Goal: Task Accomplishment & Management: Use online tool/utility

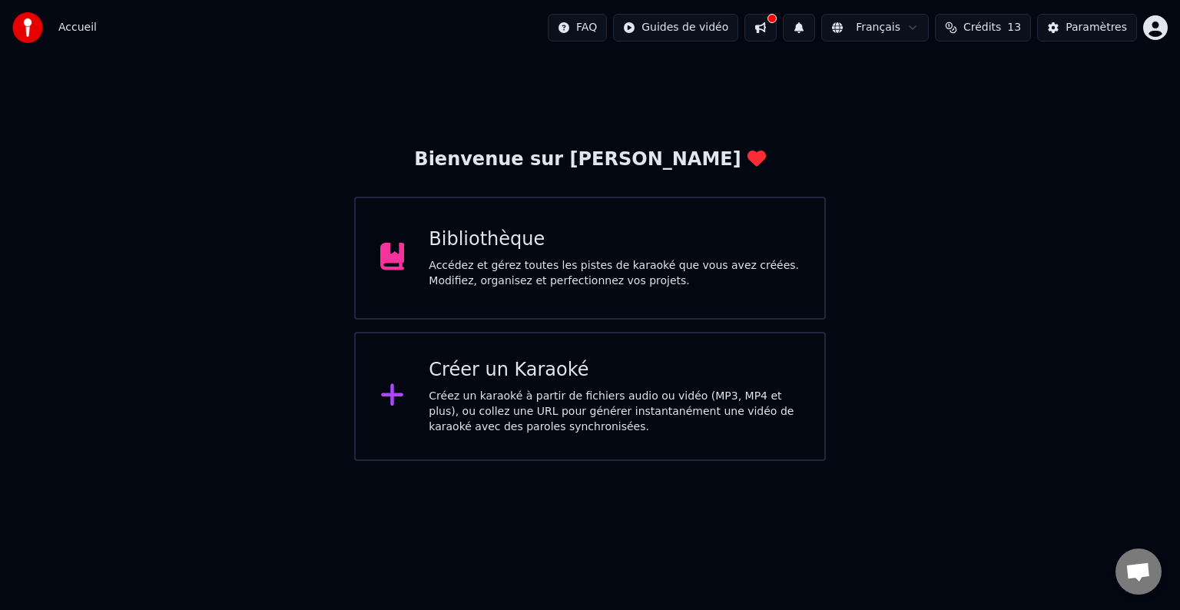
click at [468, 421] on div "Créez un karaoké à partir de fichiers audio ou vidéo (MP3, MP4 et plus), ou col…" at bounding box center [614, 412] width 371 height 46
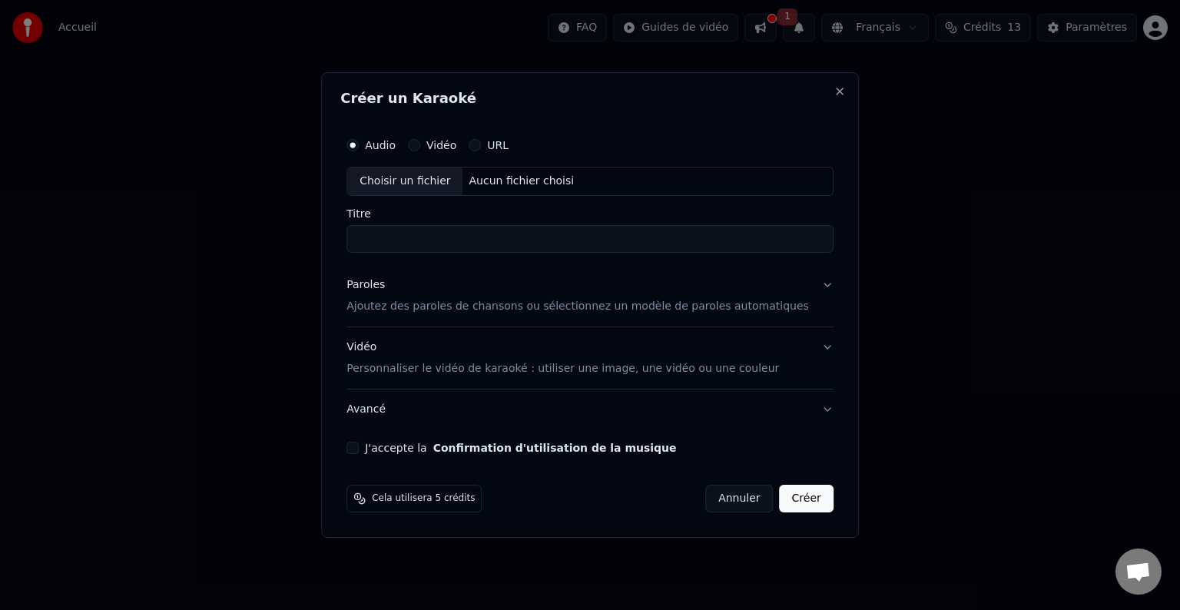
click at [513, 183] on div "Aucun fichier choisi" at bounding box center [522, 181] width 118 height 15
drag, startPoint x: 590, startPoint y: 237, endPoint x: 334, endPoint y: 237, distance: 255.8
click at [334, 237] on body "**********" at bounding box center [590, 230] width 1180 height 461
type input "**********"
click at [436, 177] on div "Choisir un fichier" at bounding box center [404, 181] width 115 height 28
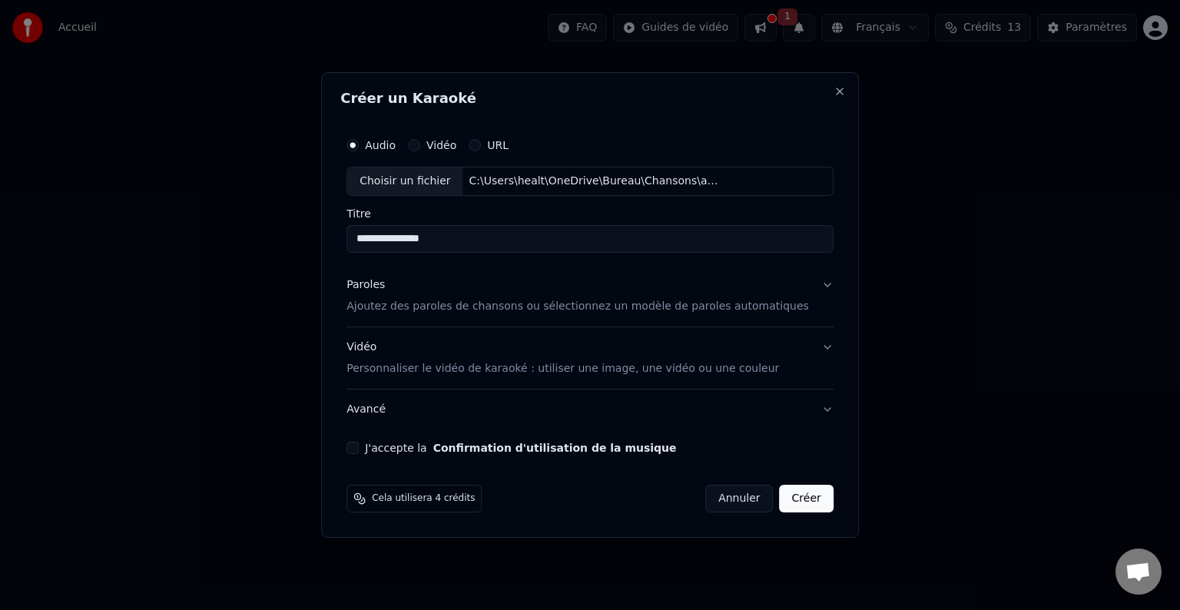
click at [451, 181] on div "Choisir un fichier" at bounding box center [404, 181] width 115 height 28
click at [834, 95] on button "Close" at bounding box center [840, 91] width 12 height 12
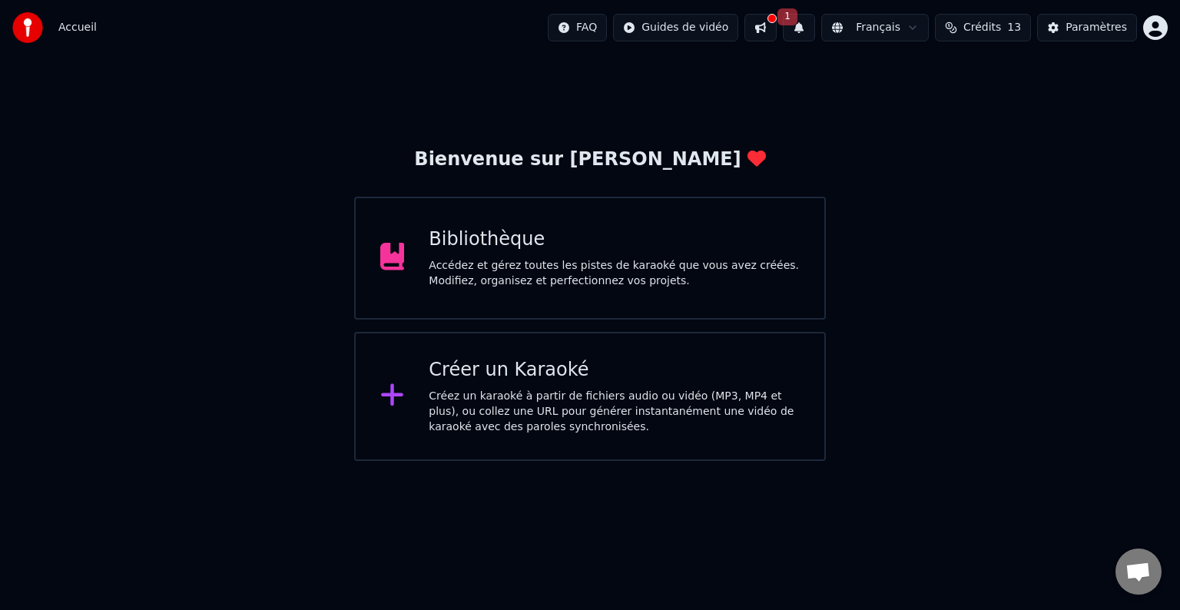
click at [535, 419] on div "Créez un karaoké à partir de fichiers audio ou vidéo (MP3, MP4 et plus), ou col…" at bounding box center [614, 412] width 371 height 46
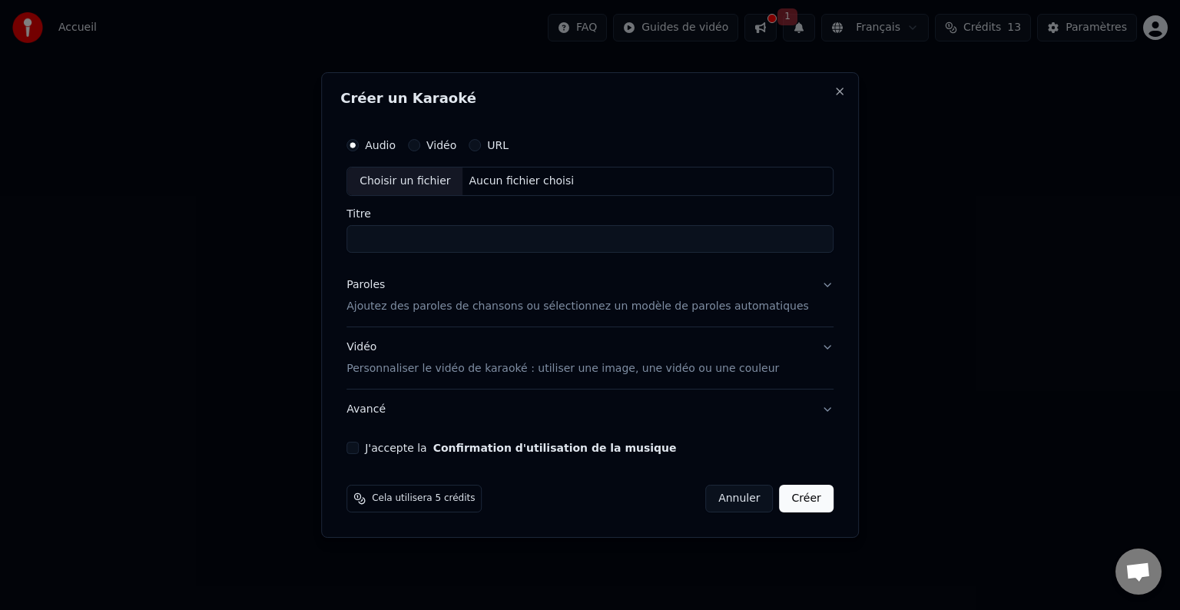
click at [433, 181] on div "Choisir un fichier" at bounding box center [404, 181] width 115 height 28
type input "**********"
click at [380, 301] on p "Ajoutez des paroles de chansons ou sélectionnez un modèle de paroles automatiqu…" at bounding box center [577, 306] width 462 height 15
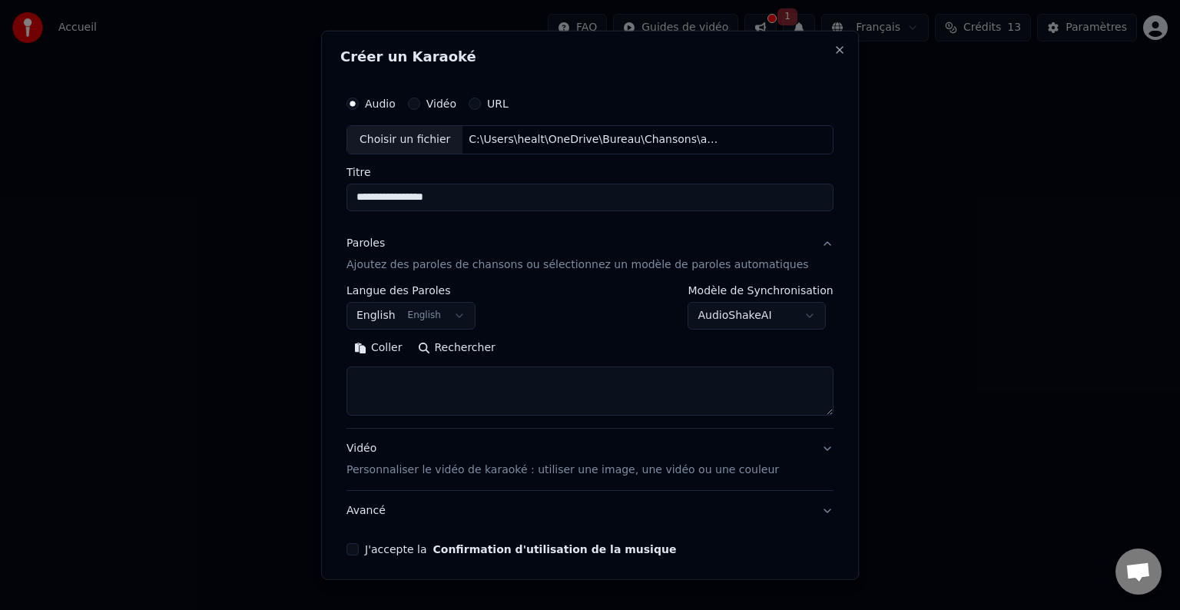
click at [395, 385] on textarea at bounding box center [589, 390] width 487 height 49
click at [396, 350] on button "Coller" at bounding box center [378, 348] width 64 height 25
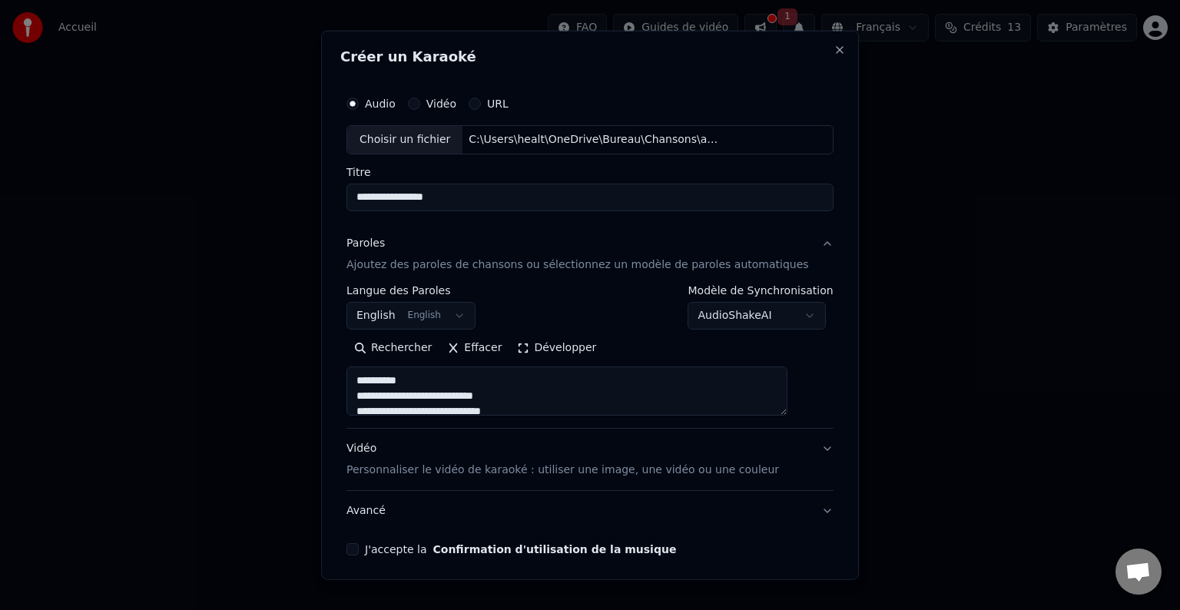
drag, startPoint x: 443, startPoint y: 378, endPoint x: 368, endPoint y: 382, distance: 74.6
click at [367, 382] on textarea at bounding box center [566, 390] width 441 height 49
click at [370, 393] on textarea at bounding box center [566, 390] width 441 height 49
click at [544, 396] on textarea at bounding box center [566, 390] width 441 height 49
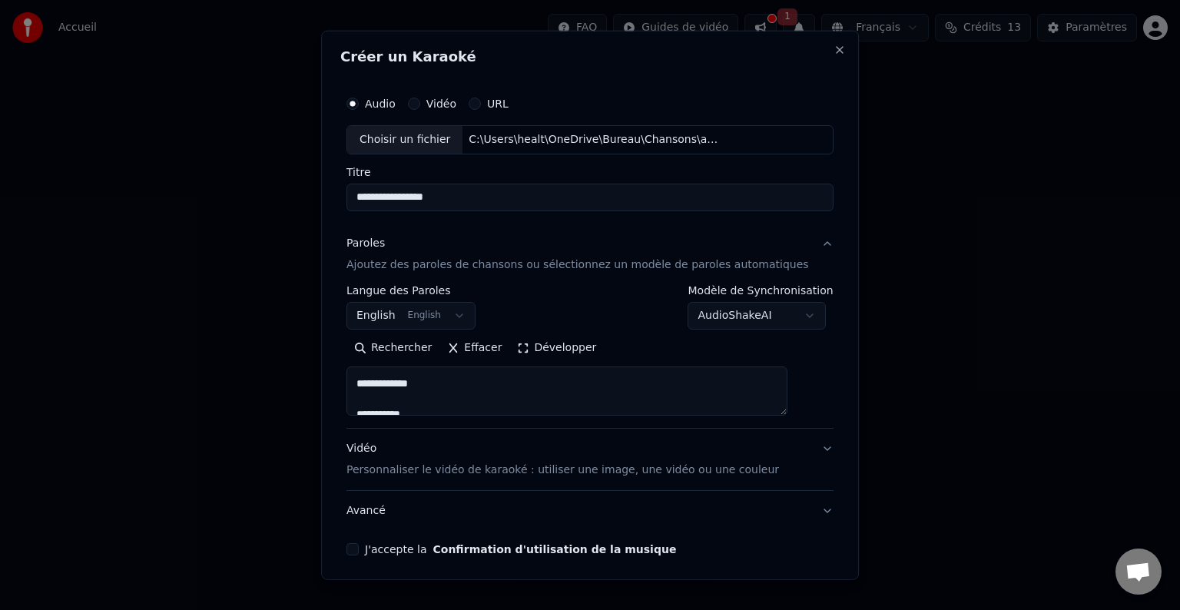
click at [439, 399] on textarea at bounding box center [566, 390] width 441 height 49
click at [441, 399] on textarea at bounding box center [566, 390] width 441 height 49
click at [444, 384] on textarea at bounding box center [566, 390] width 441 height 49
type textarea "**********"
click at [403, 554] on label "J'accepte la Confirmation d'utilisation de la musique" at bounding box center [520, 549] width 311 height 11
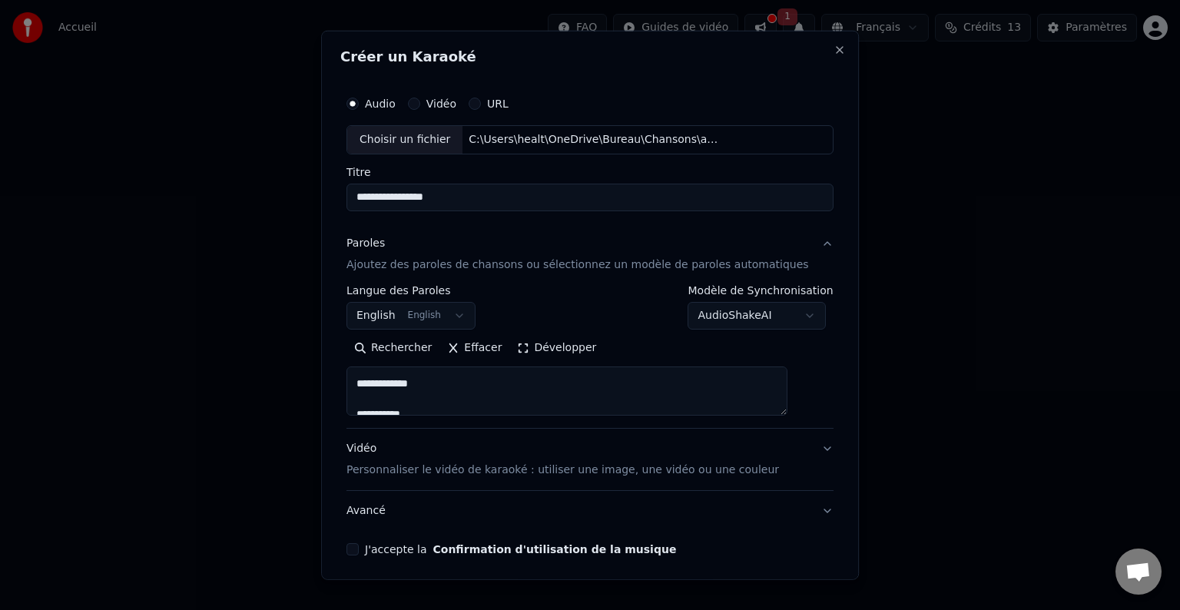
click at [359, 554] on button "J'accepte la Confirmation d'utilisation de la musique" at bounding box center [352, 549] width 12 height 12
click at [459, 309] on button "English English" at bounding box center [410, 316] width 129 height 28
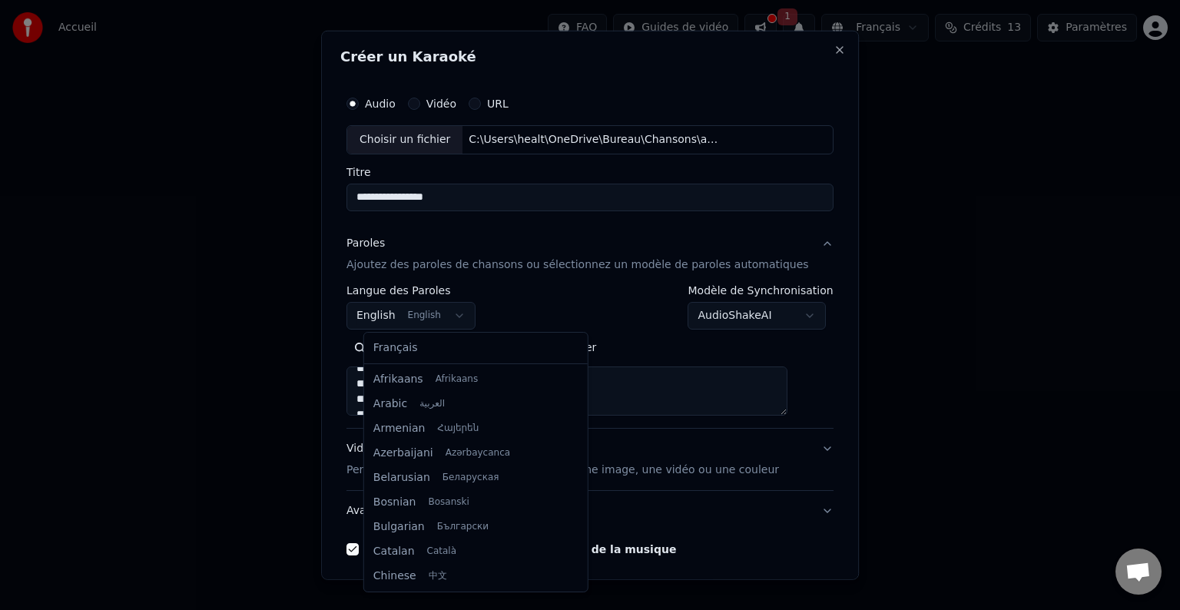
scroll to position [123, 0]
select select "**"
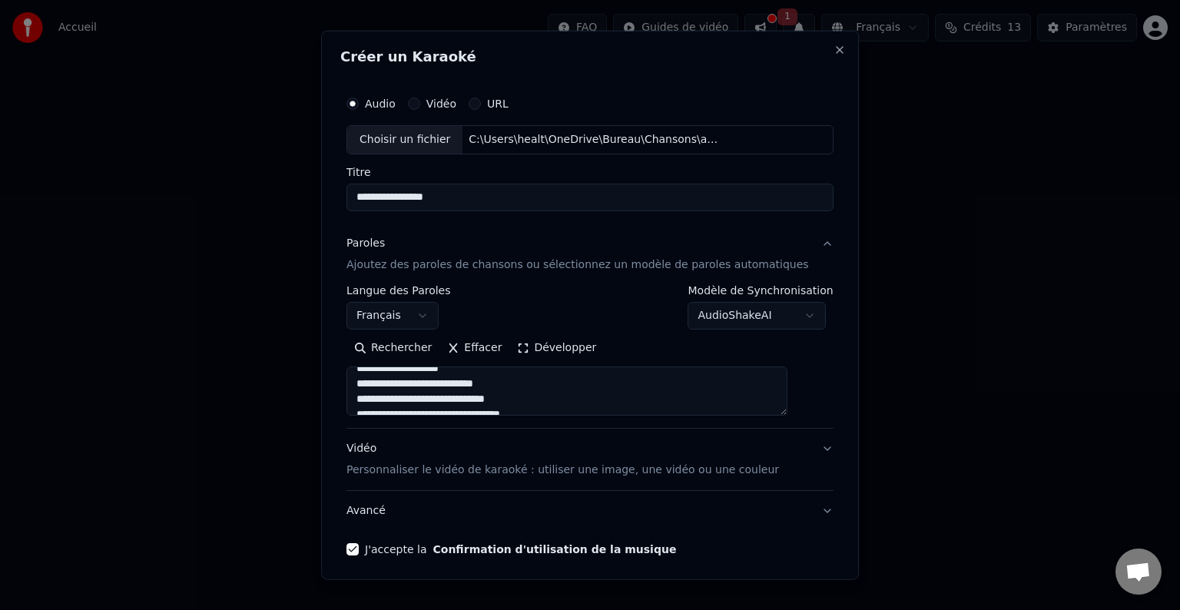
click at [607, 331] on div "**********" at bounding box center [589, 350] width 487 height 131
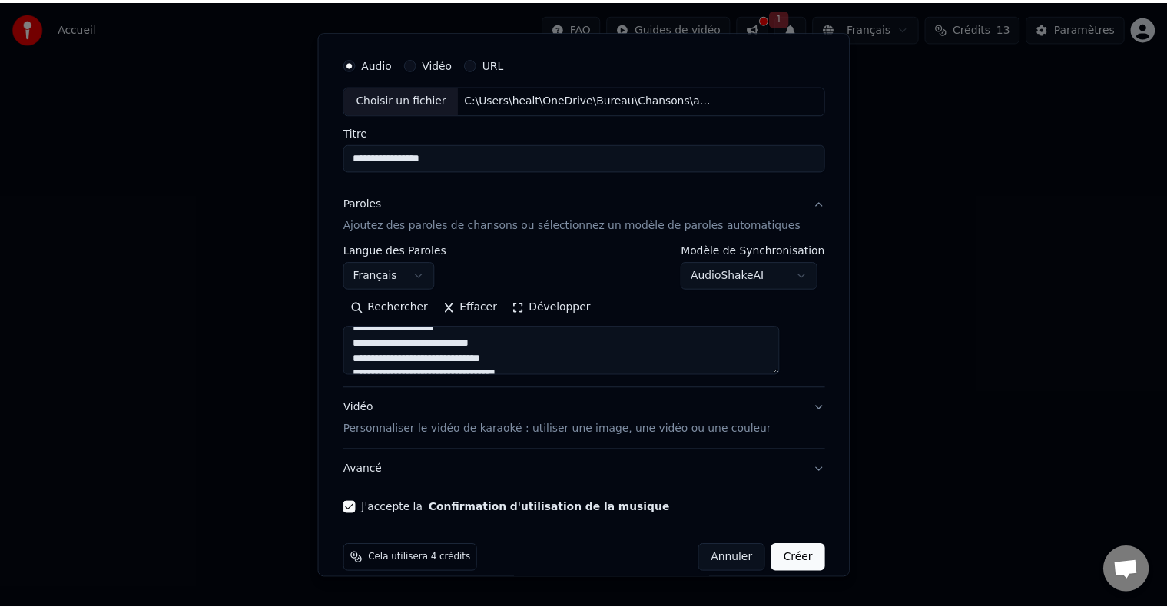
scroll to position [58, 0]
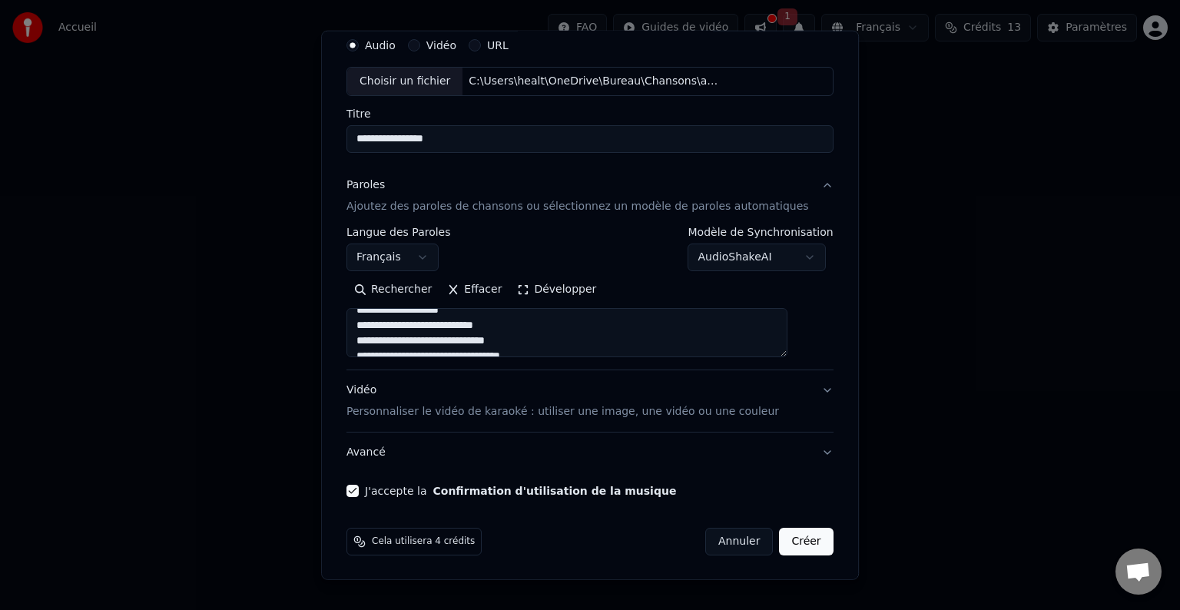
click at [785, 538] on button "Créer" at bounding box center [807, 542] width 54 height 28
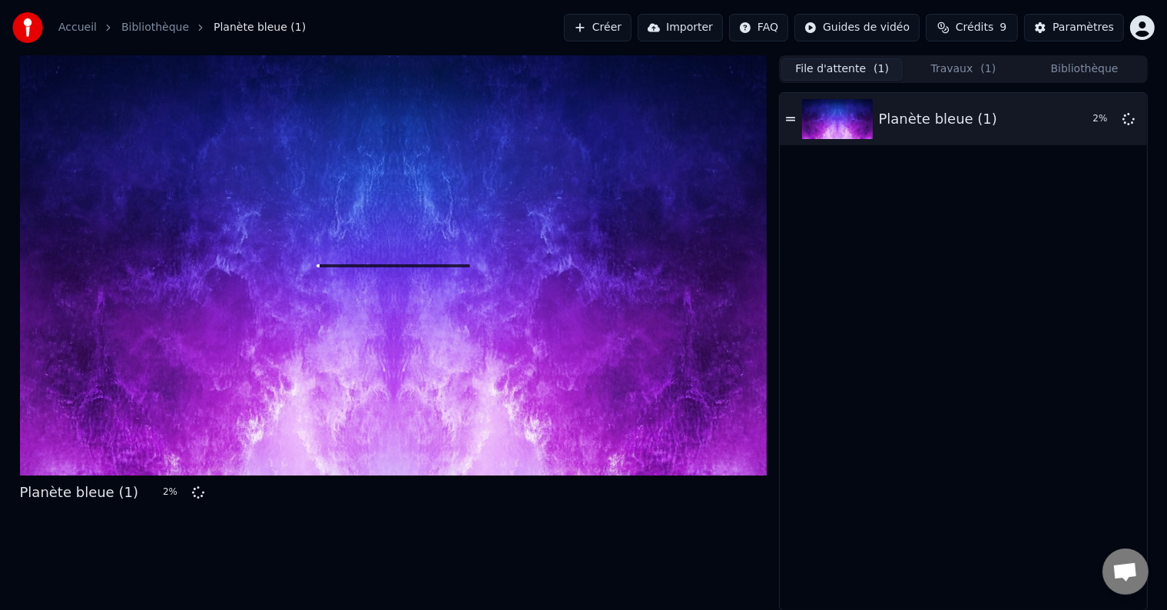
click at [831, 74] on button "File d'attente ( 1 )" at bounding box center [841, 69] width 121 height 22
click at [1076, 77] on button "Bibliothèque" at bounding box center [1084, 69] width 121 height 22
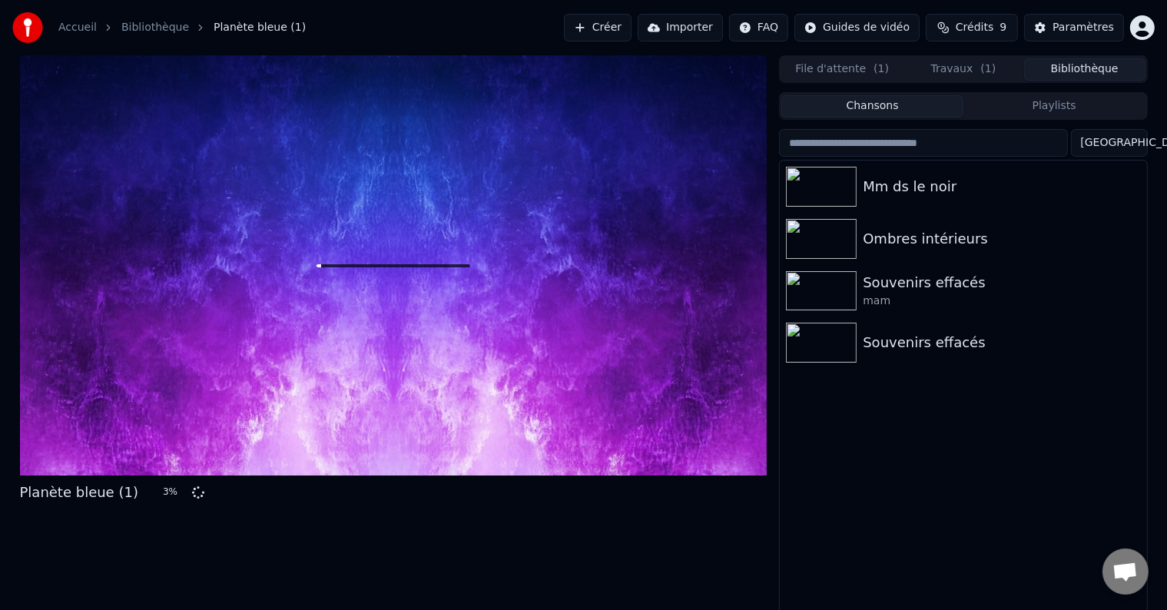
click at [952, 65] on button "Travaux ( 1 )" at bounding box center [963, 69] width 121 height 22
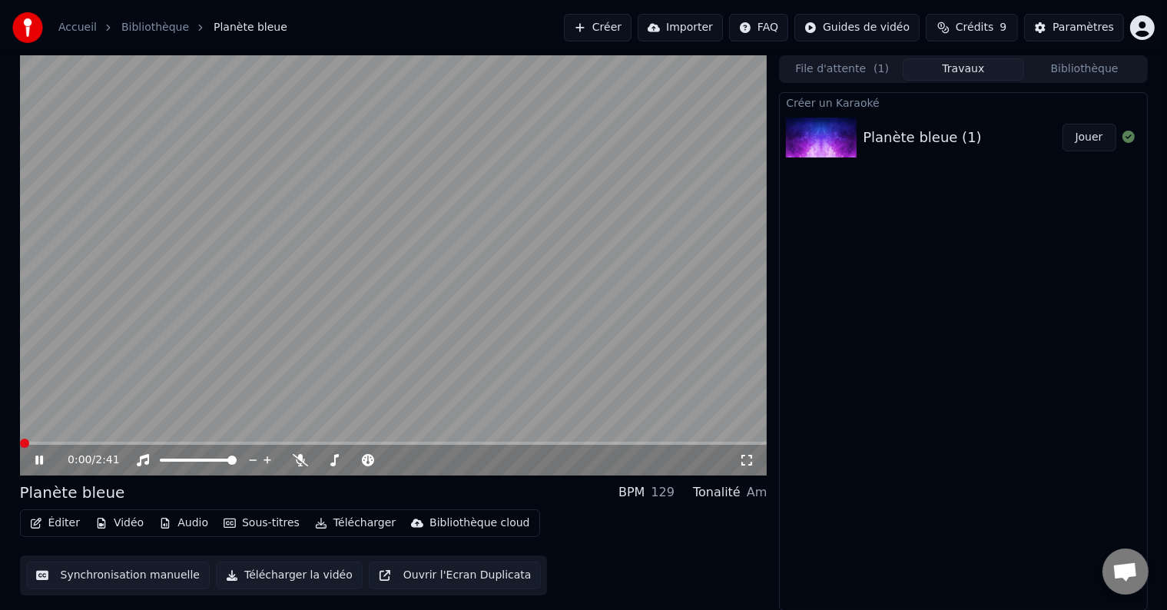
click at [20, 448] on span at bounding box center [24, 443] width 9 height 9
click at [349, 283] on video at bounding box center [393, 265] width 747 height 420
click at [43, 456] on icon at bounding box center [50, 460] width 36 height 12
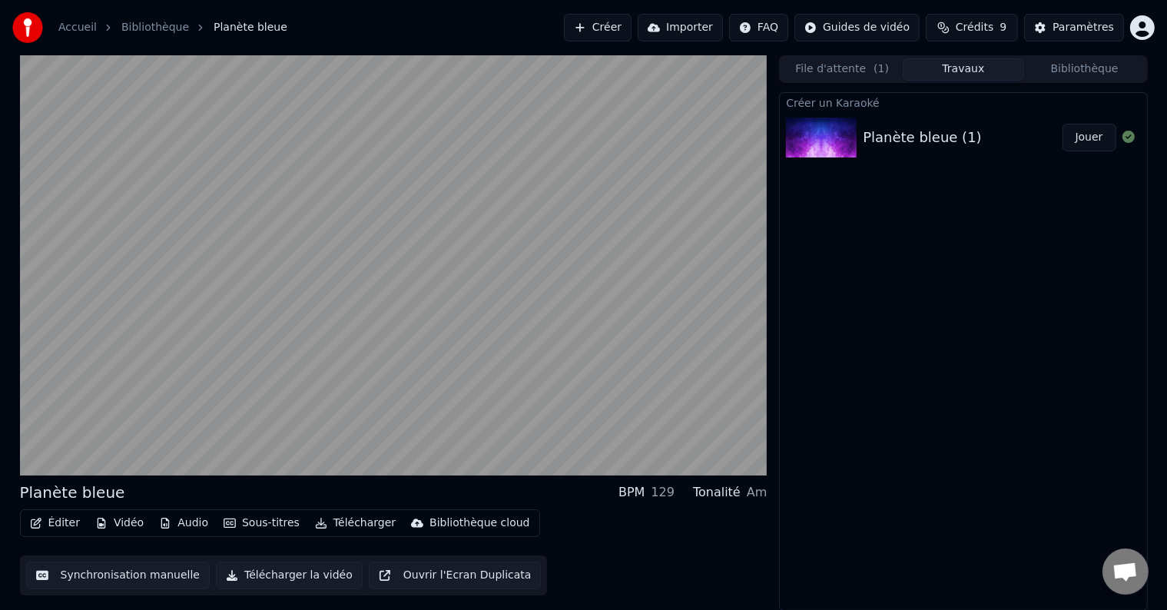
click at [49, 522] on button "Éditer" at bounding box center [55, 523] width 62 height 22
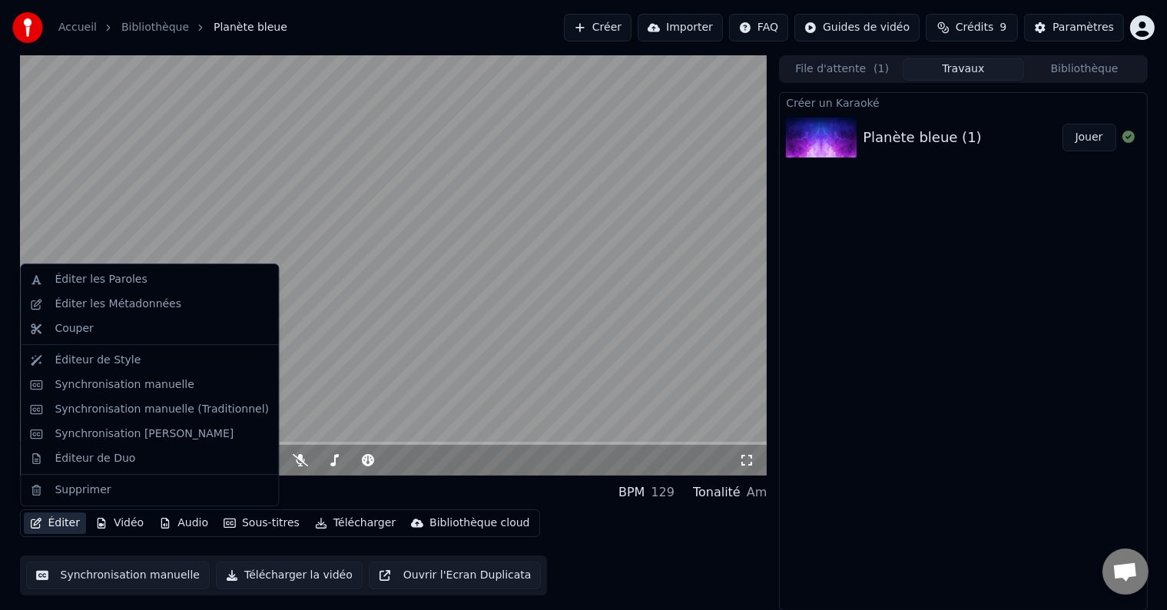
click at [416, 363] on video at bounding box center [393, 265] width 747 height 420
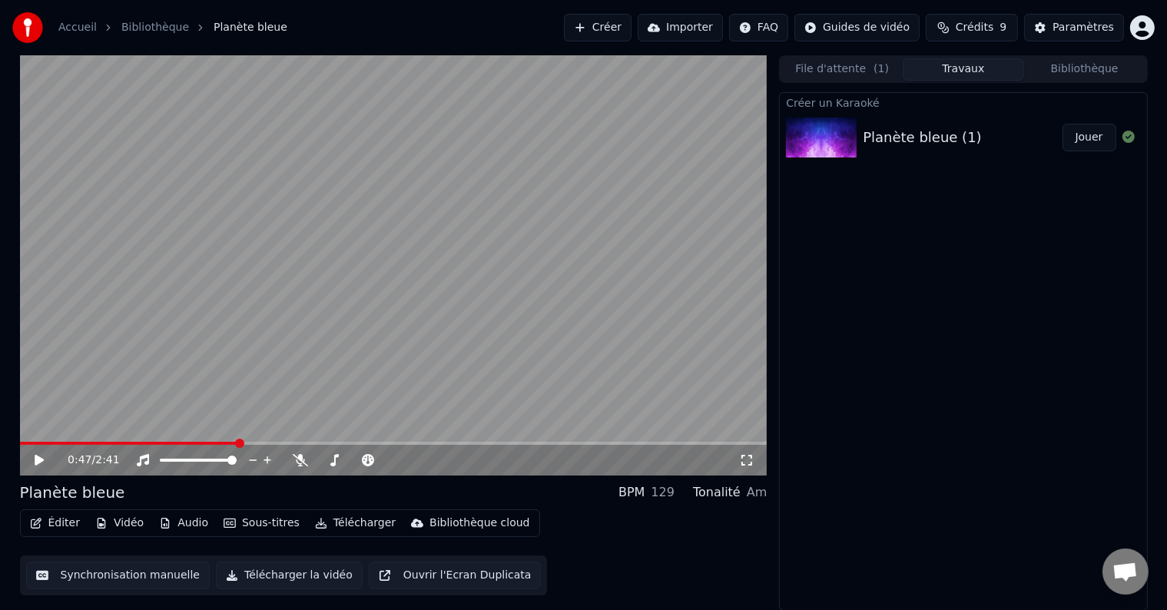
click at [65, 526] on button "Éditer" at bounding box center [55, 523] width 62 height 22
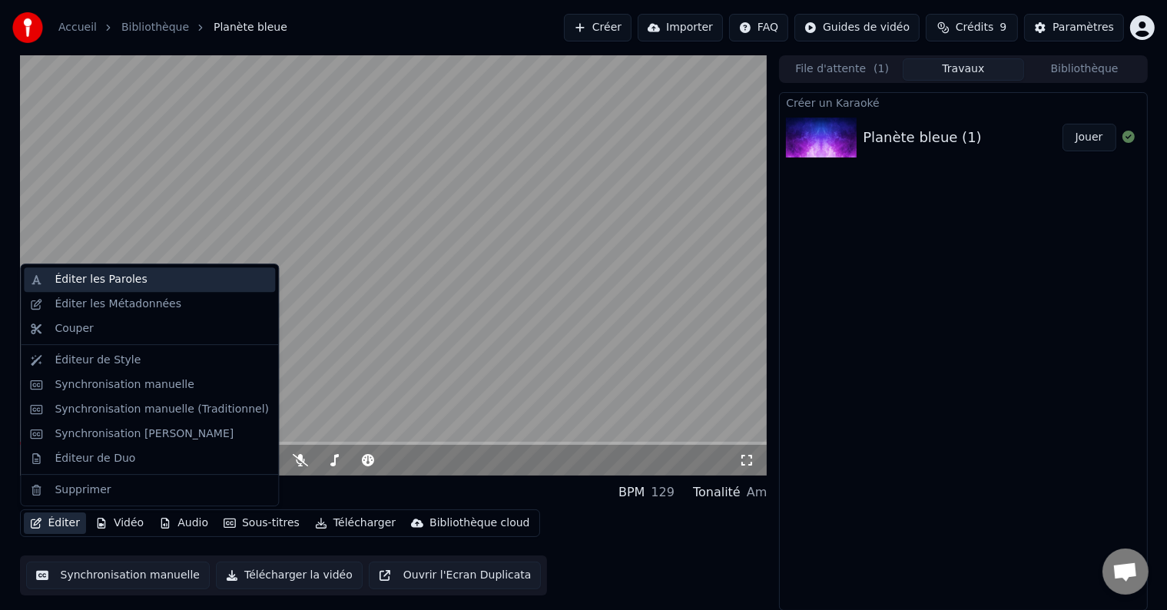
click at [89, 277] on div "Éditer les Paroles" at bounding box center [101, 279] width 92 height 15
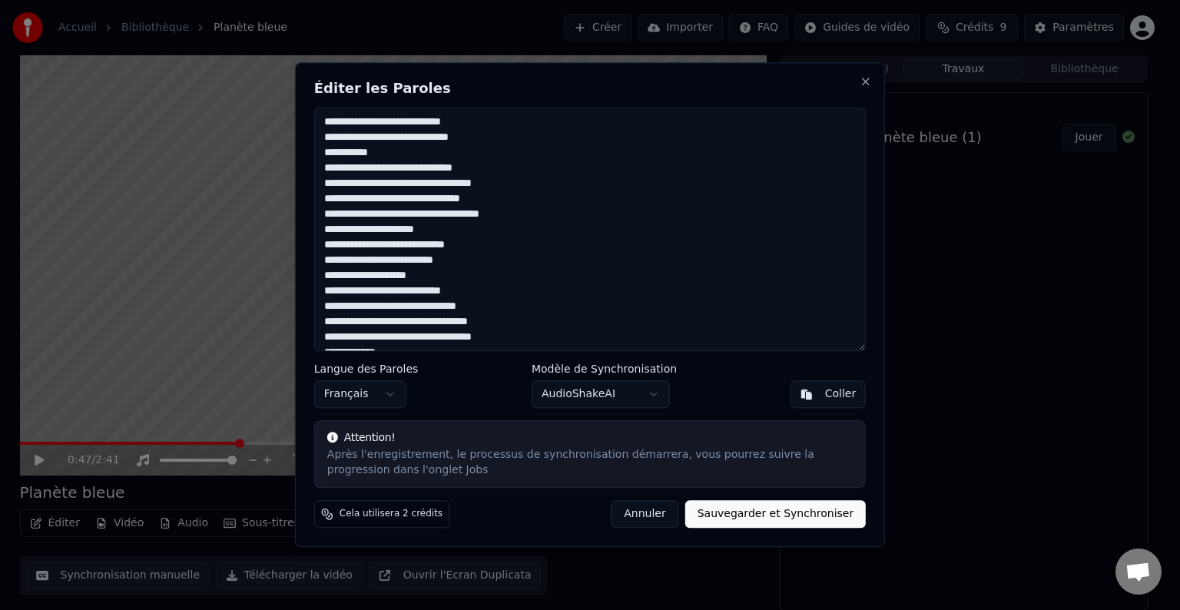
drag, startPoint x: 405, startPoint y: 154, endPoint x: 295, endPoint y: 154, distance: 109.9
click at [295, 154] on div "Éditer les Paroles Langue des Paroles Français Modèle de Synchronisation AudioS…" at bounding box center [590, 304] width 590 height 485
drag, startPoint x: 449, startPoint y: 230, endPoint x: 313, endPoint y: 230, distance: 136.0
click at [314, 230] on textarea at bounding box center [590, 230] width 552 height 244
drag, startPoint x: 436, startPoint y: 277, endPoint x: 314, endPoint y: 277, distance: 121.4
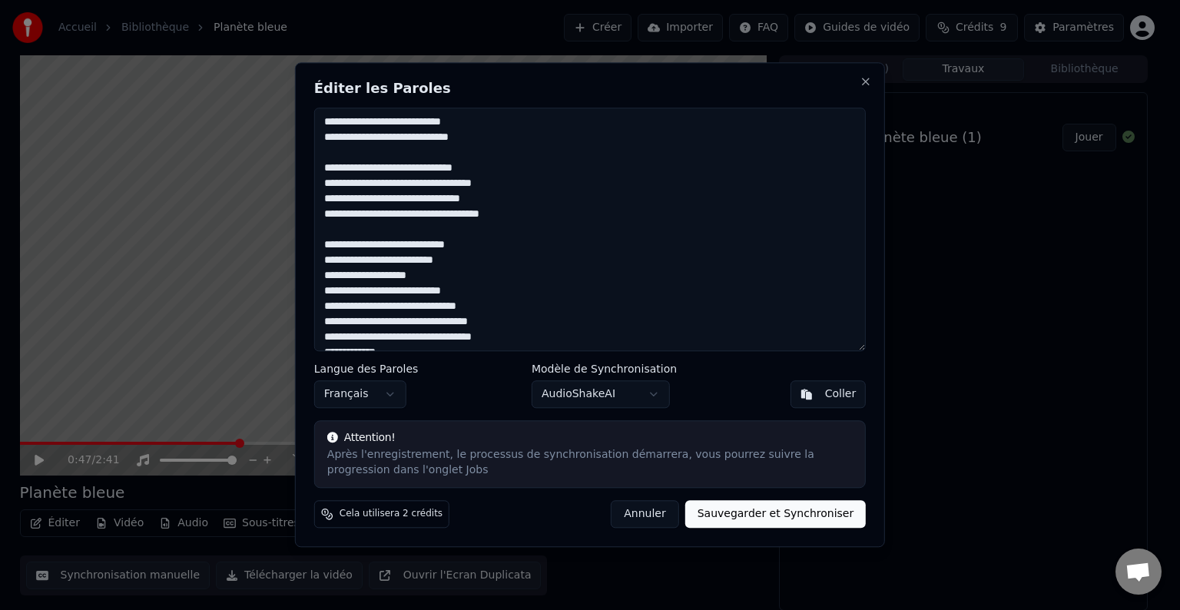
click at [315, 277] on textarea at bounding box center [590, 230] width 552 height 244
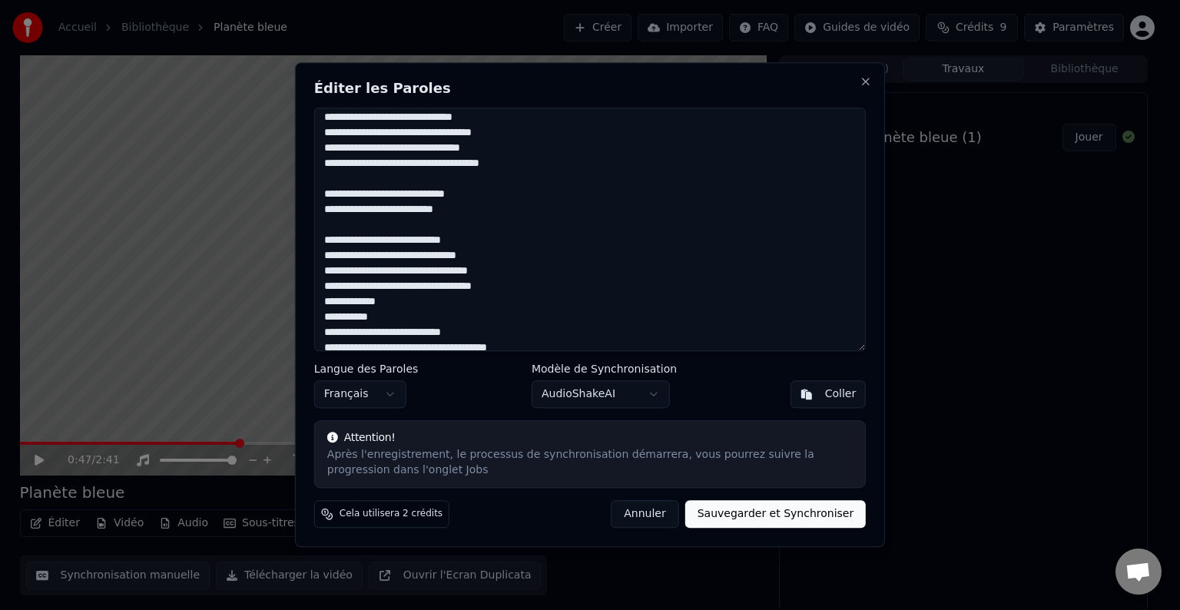
scroll to position [77, 0]
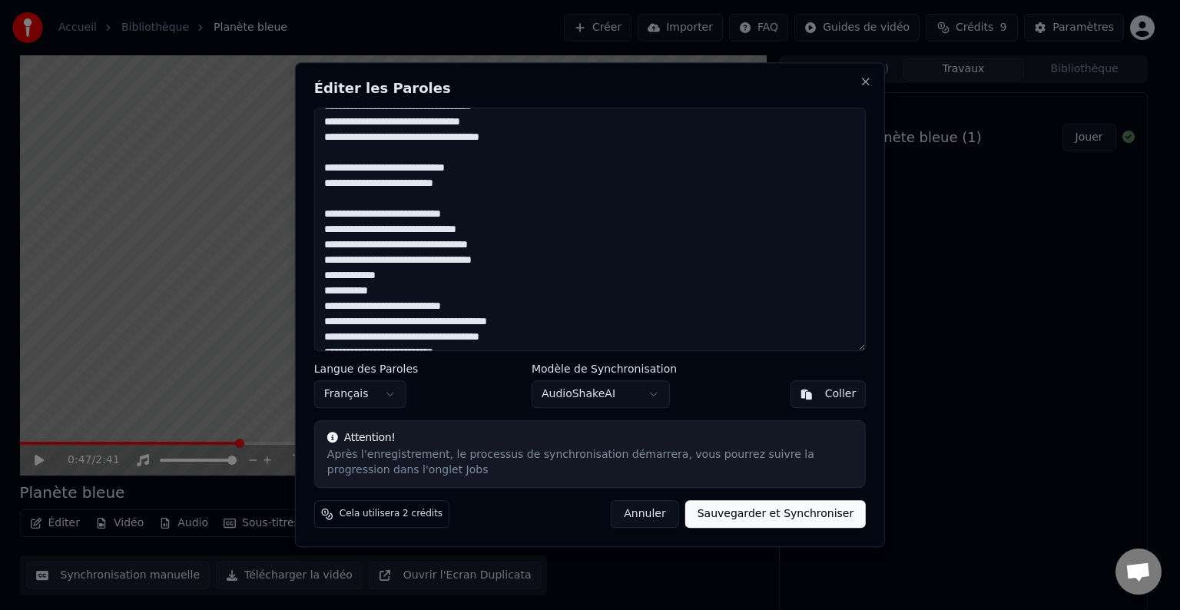
drag, startPoint x: 384, startPoint y: 287, endPoint x: 319, endPoint y: 277, distance: 66.2
click at [319, 277] on textarea at bounding box center [590, 230] width 552 height 244
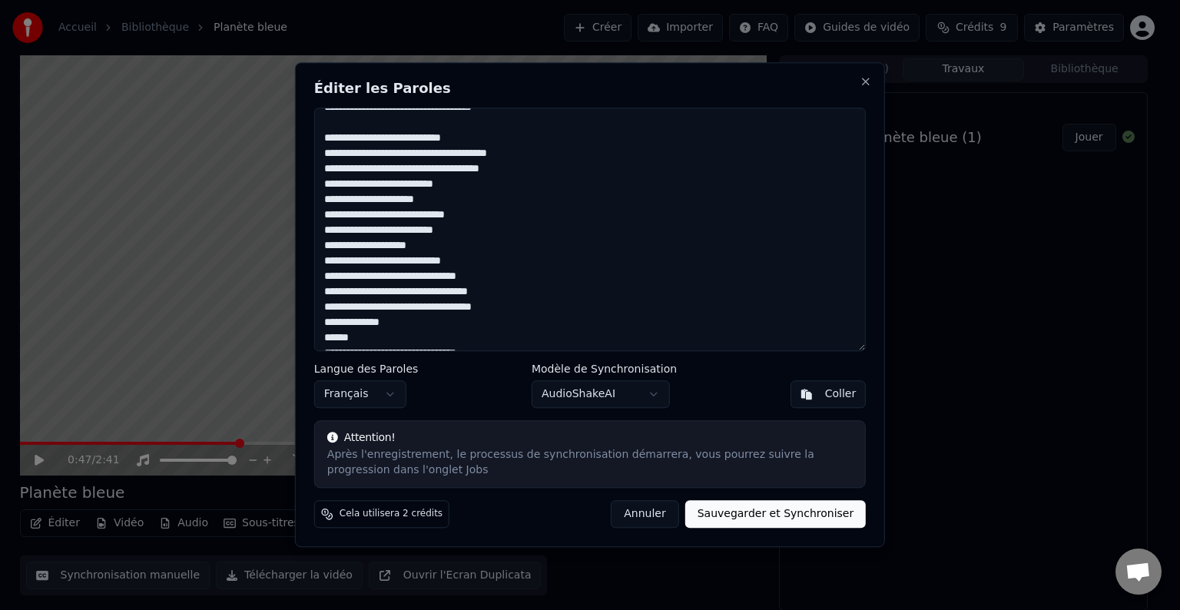
scroll to position [230, 0]
drag, startPoint x: 453, startPoint y: 200, endPoint x: 304, endPoint y: 198, distance: 149.0
click at [304, 198] on div "Éditer les Paroles Langue des Paroles Français Modèle de Synchronisation AudioS…" at bounding box center [590, 304] width 590 height 485
drag, startPoint x: 433, startPoint y: 245, endPoint x: 299, endPoint y: 247, distance: 133.7
click at [299, 247] on div "Éditer les Paroles Langue des Paroles Français Modèle de Synchronisation AudioS…" at bounding box center [590, 304] width 590 height 485
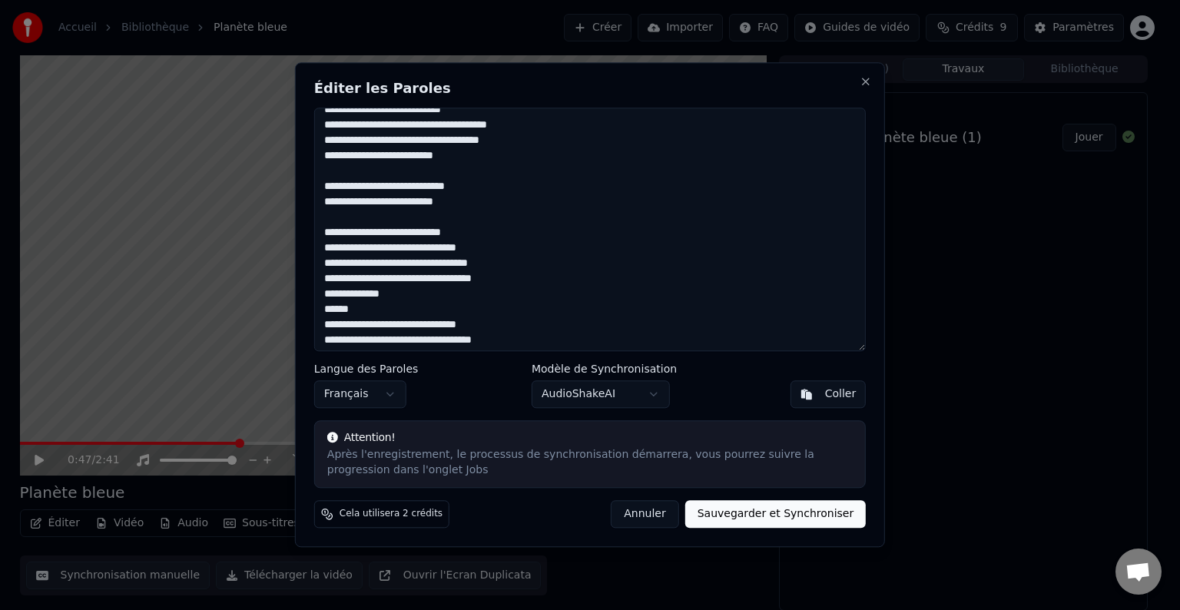
scroll to position [307, 0]
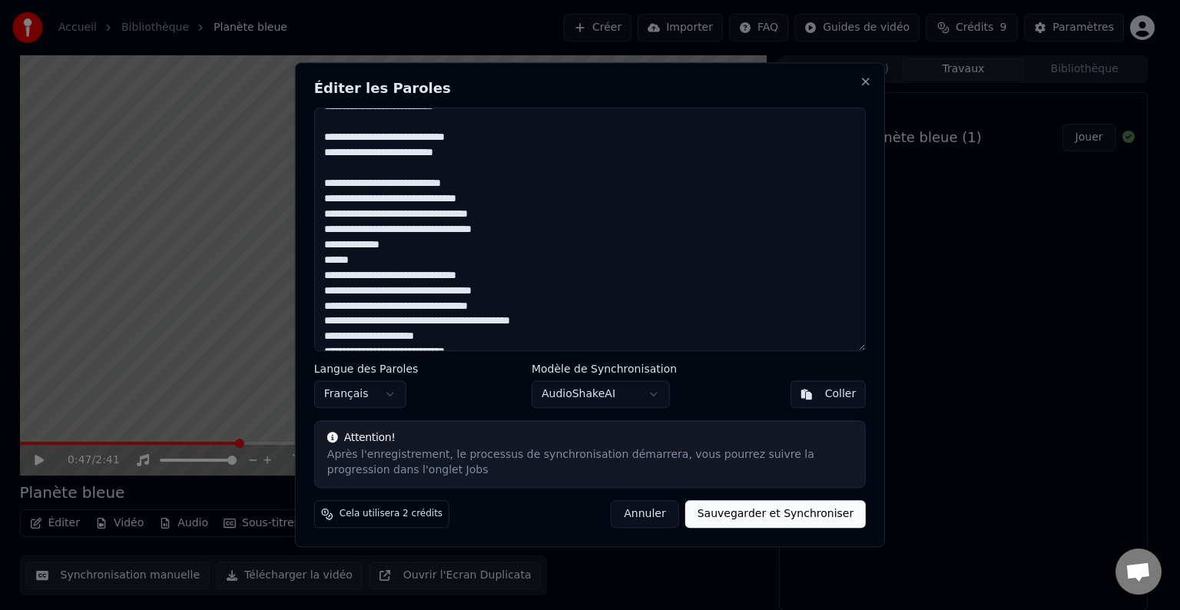
drag, startPoint x: 346, startPoint y: 255, endPoint x: 323, endPoint y: 249, distance: 23.9
click at [323, 249] on textarea at bounding box center [590, 230] width 552 height 244
drag, startPoint x: 437, startPoint y: 317, endPoint x: 317, endPoint y: 313, distance: 119.9
click at [318, 321] on textarea at bounding box center [590, 230] width 552 height 244
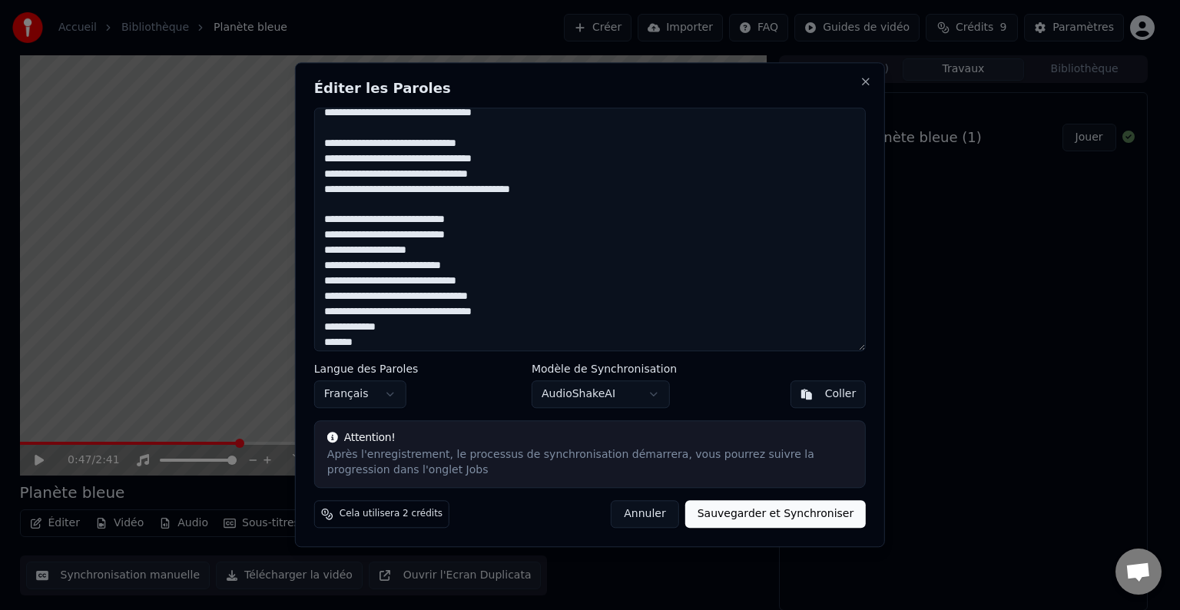
scroll to position [445, 0]
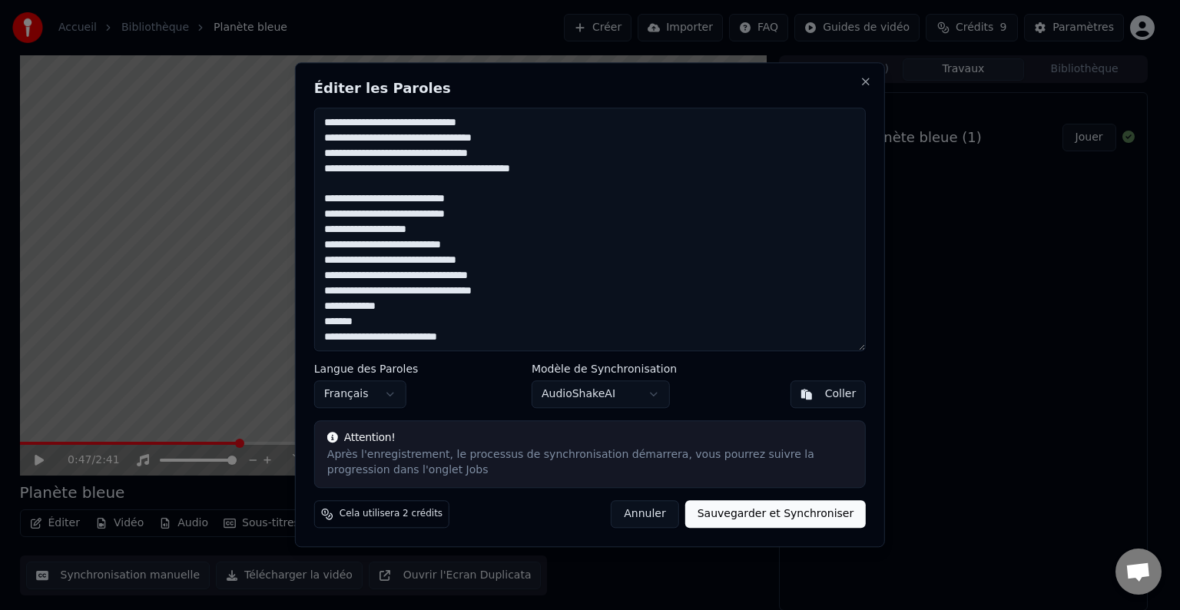
drag, startPoint x: 429, startPoint y: 227, endPoint x: 296, endPoint y: 227, distance: 132.9
click at [296, 227] on div "Éditer les Paroles Langue des Paroles Français Modèle de Synchronisation AudioS…" at bounding box center [590, 304] width 590 height 485
drag, startPoint x: 383, startPoint y: 326, endPoint x: 301, endPoint y: 307, distance: 83.7
click at [301, 307] on div "Éditer les Paroles Langue des Paroles Français Modèle de Synchronisation AudioS…" at bounding box center [590, 304] width 590 height 485
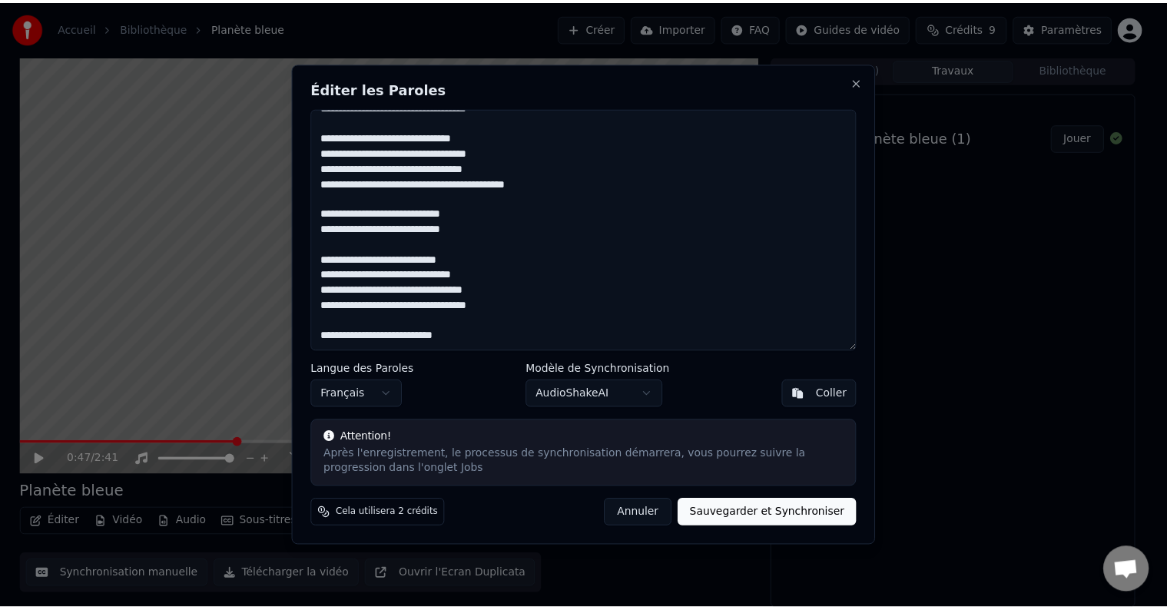
scroll to position [429, 0]
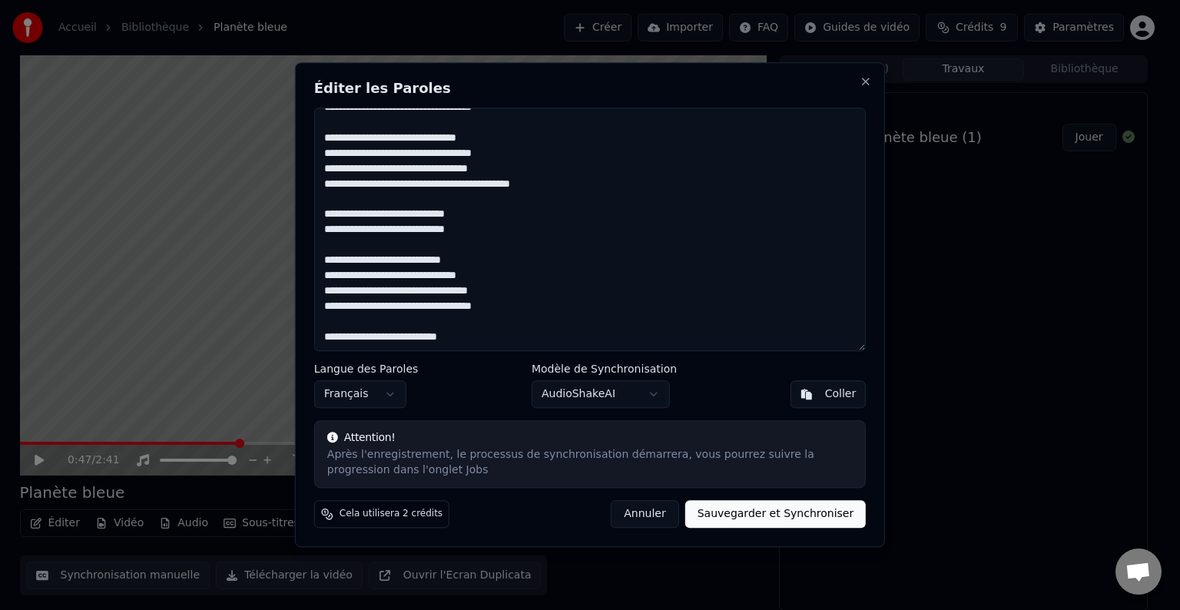
type textarea "**********"
click at [761, 516] on button "Sauvegarder et Synchroniser" at bounding box center [775, 515] width 181 height 28
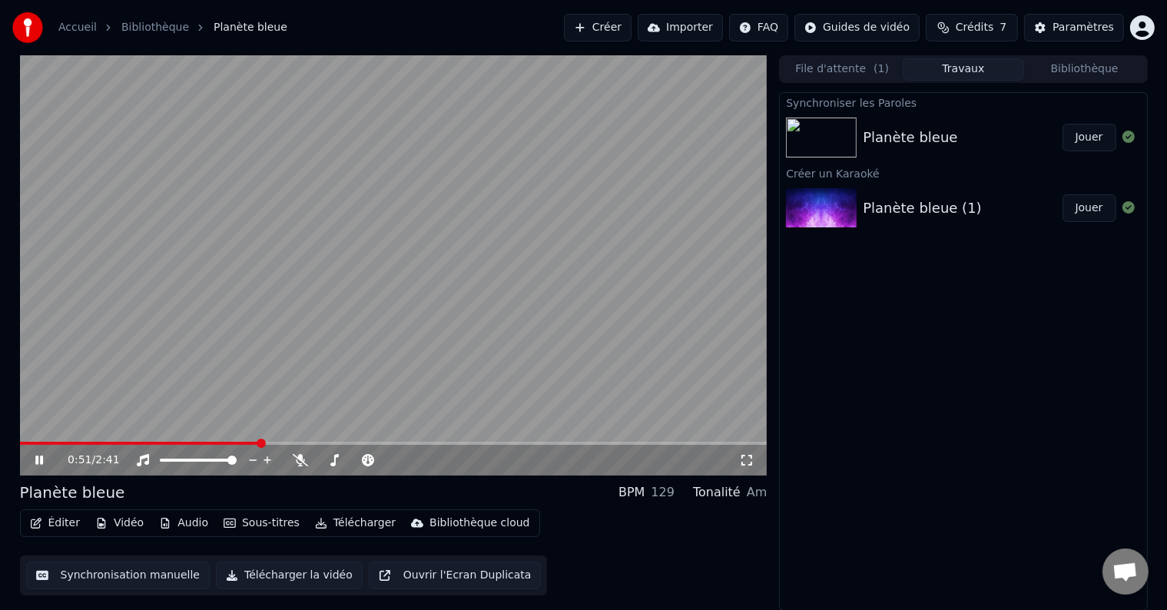
click at [35, 459] on icon at bounding box center [39, 460] width 8 height 9
click at [818, 140] on img at bounding box center [821, 138] width 71 height 40
click at [20, 448] on span at bounding box center [24, 443] width 9 height 9
click at [39, 461] on icon at bounding box center [39, 460] width 9 height 11
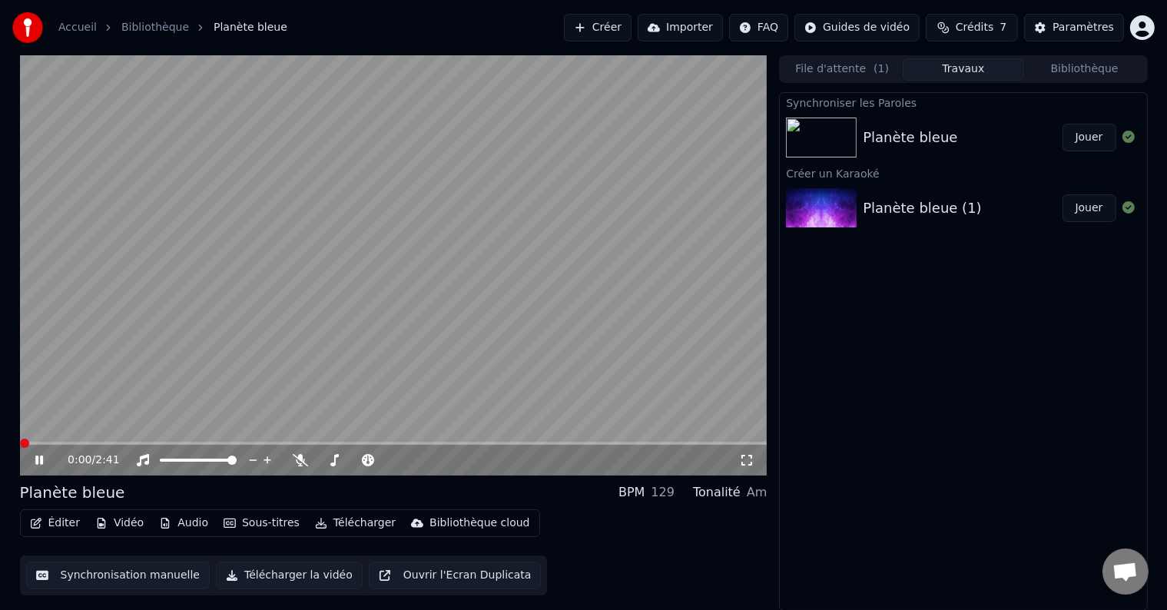
click at [325, 522] on button "Télécharger" at bounding box center [355, 523] width 93 height 22
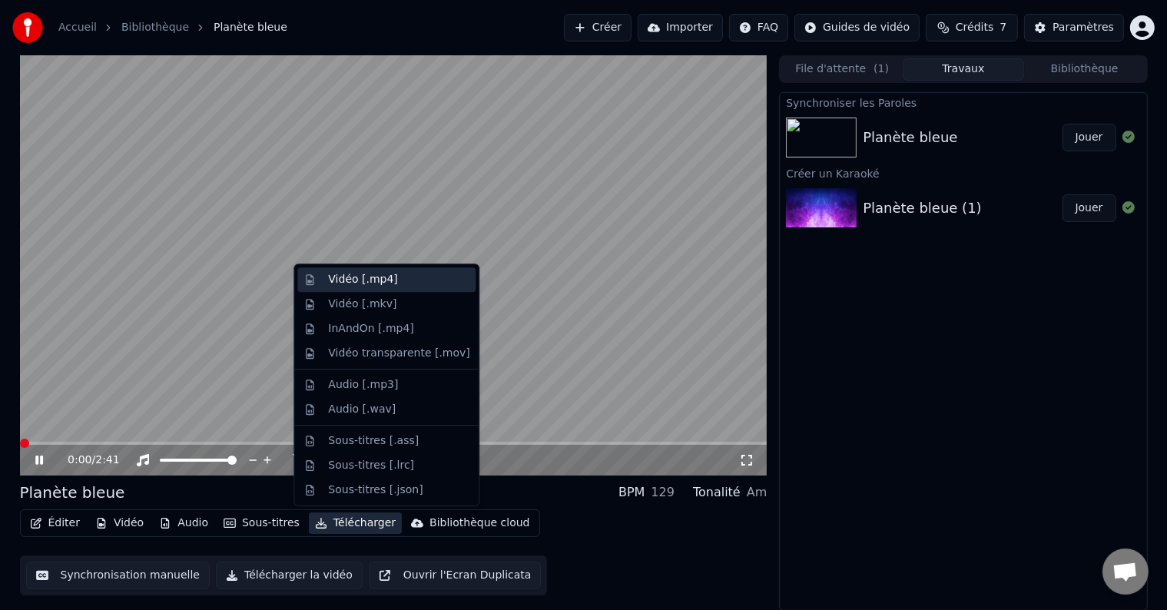
click at [371, 284] on div "Vidéo [.mp4]" at bounding box center [362, 279] width 69 height 15
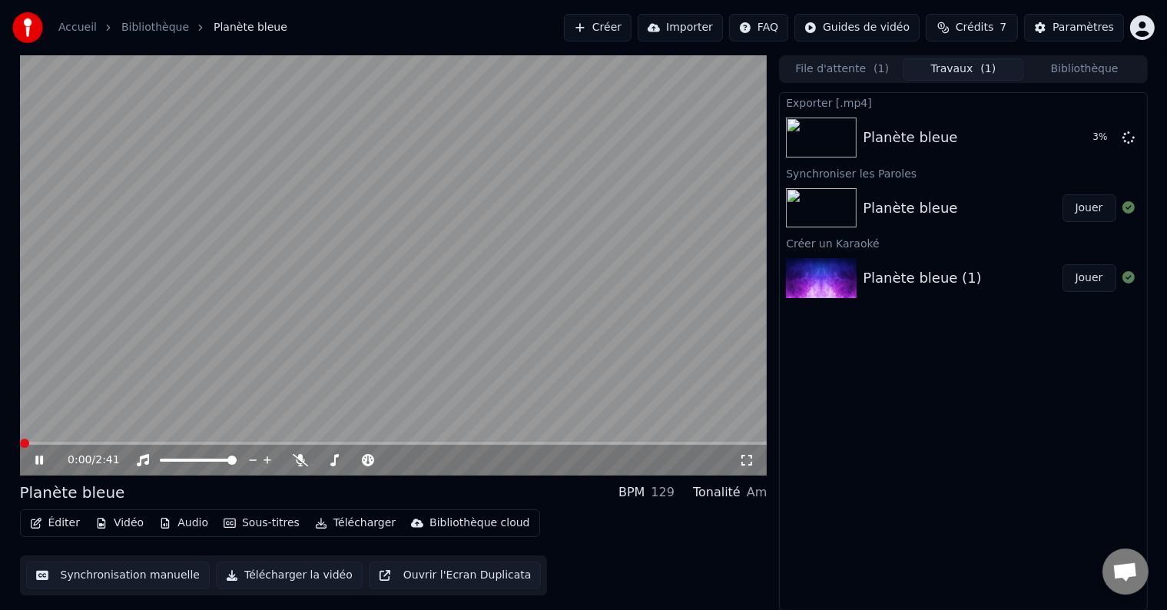
click at [41, 461] on icon at bounding box center [39, 460] width 8 height 9
